Goal: Task Accomplishment & Management: Use online tool/utility

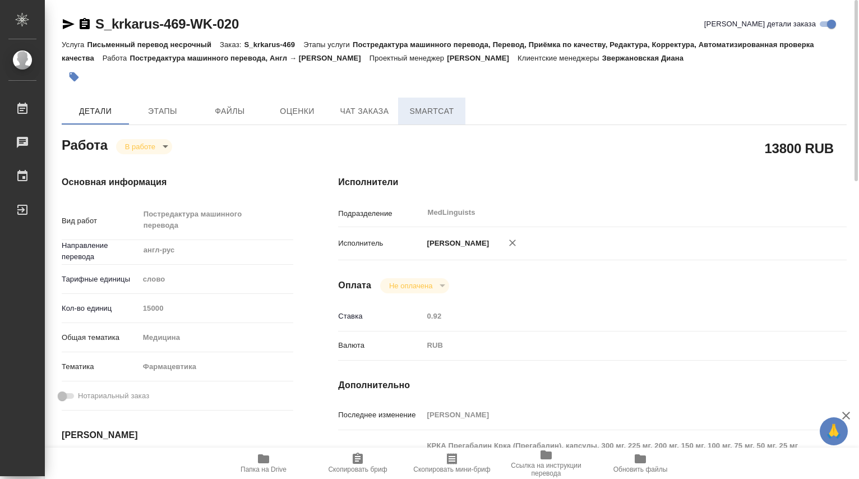
click at [426, 115] on span "SmartCat" at bounding box center [432, 111] width 54 height 14
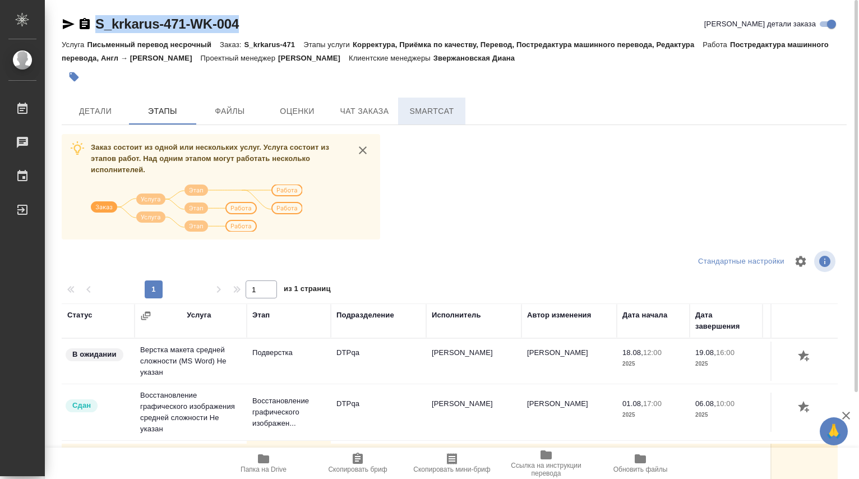
click at [427, 114] on span "SmartCat" at bounding box center [432, 111] width 54 height 14
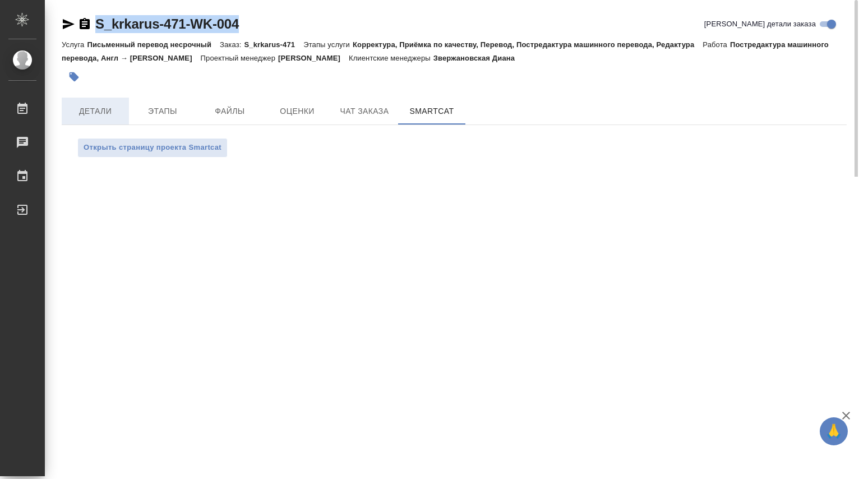
click at [93, 111] on span "Детали" at bounding box center [95, 111] width 54 height 14
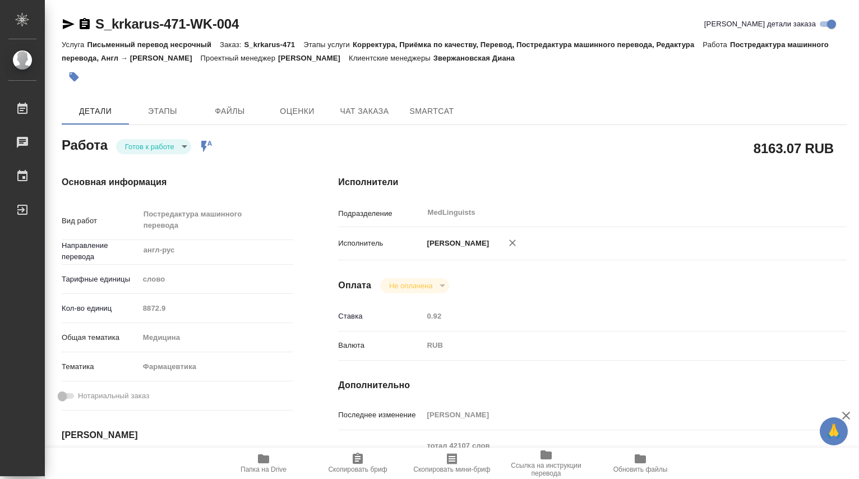
type textarea "x"
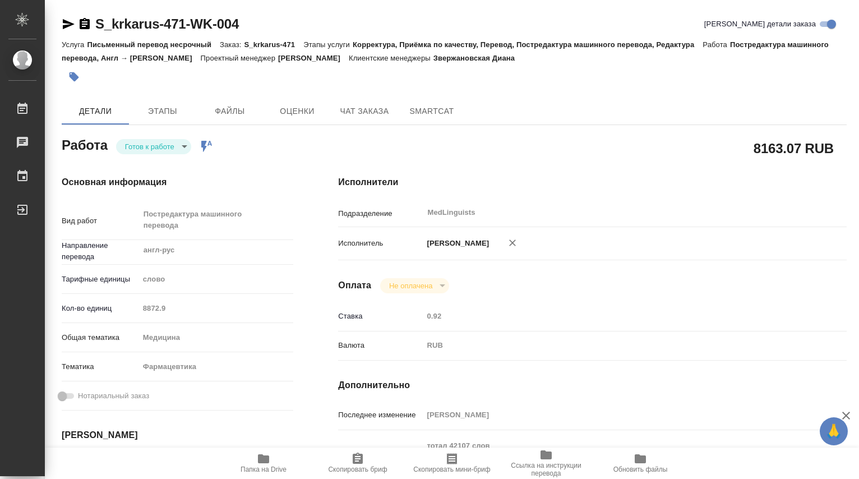
type textarea "x"
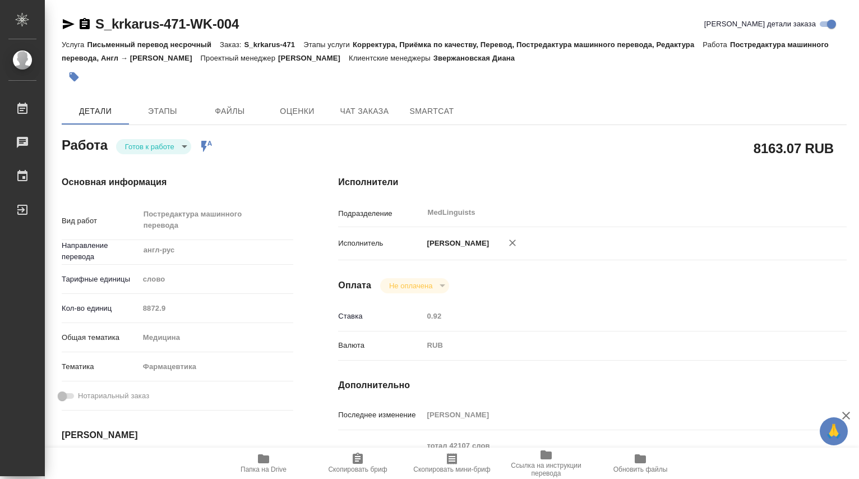
type textarea "x"
